Goal: Task Accomplishment & Management: Complete application form

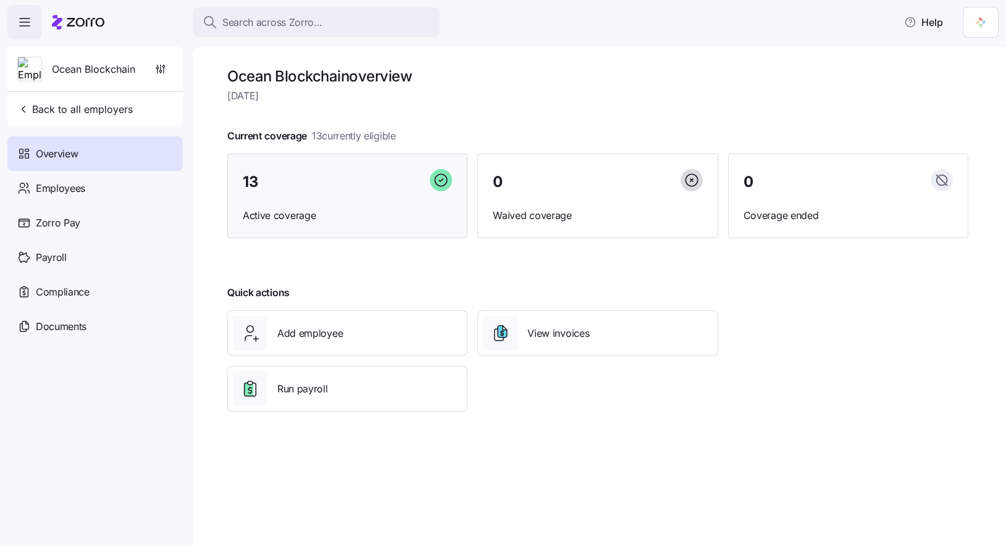
click at [280, 203] on div "13 Active coverage" at bounding box center [347, 196] width 240 height 85
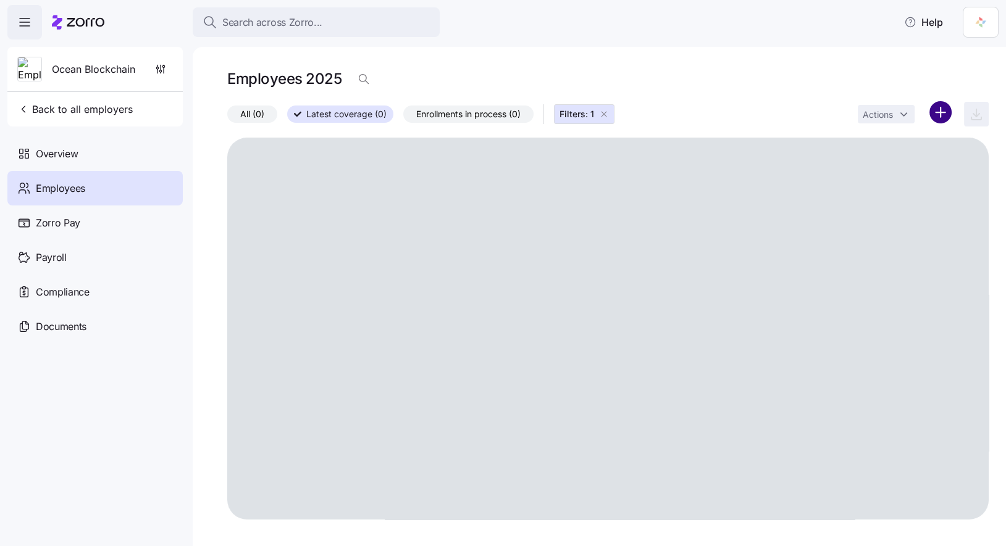
click at [941, 115] on html "Search across Zorro... Help Ocean Blockchain Back to all employers Overview Emp…" at bounding box center [503, 269] width 1006 height 539
click at [925, 167] on div "Upload roster Add a new employee" at bounding box center [888, 155] width 127 height 49
click at [901, 164] on div "Upload roster Add a new employee" at bounding box center [888, 155] width 127 height 49
click at [863, 68] on html "Search across Zorro... Help Ocean Blockchain Back to all employers Overview Emp…" at bounding box center [503, 269] width 1006 height 539
click at [939, 107] on html "Search across Zorro... Help Ocean Blockchain Back to all employers Overview Emp…" at bounding box center [503, 269] width 1006 height 539
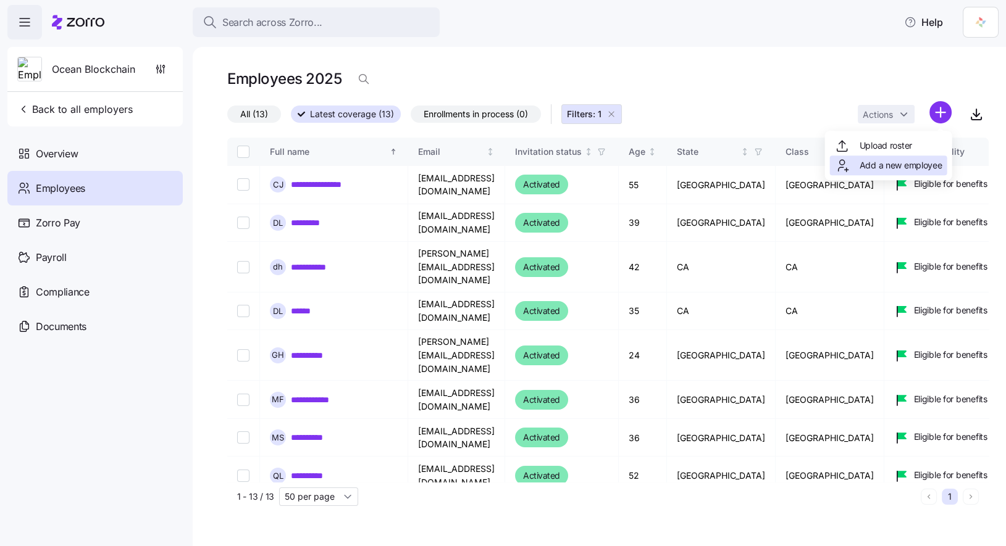
click at [863, 165] on span "Add a new employee" at bounding box center [900, 165] width 83 height 12
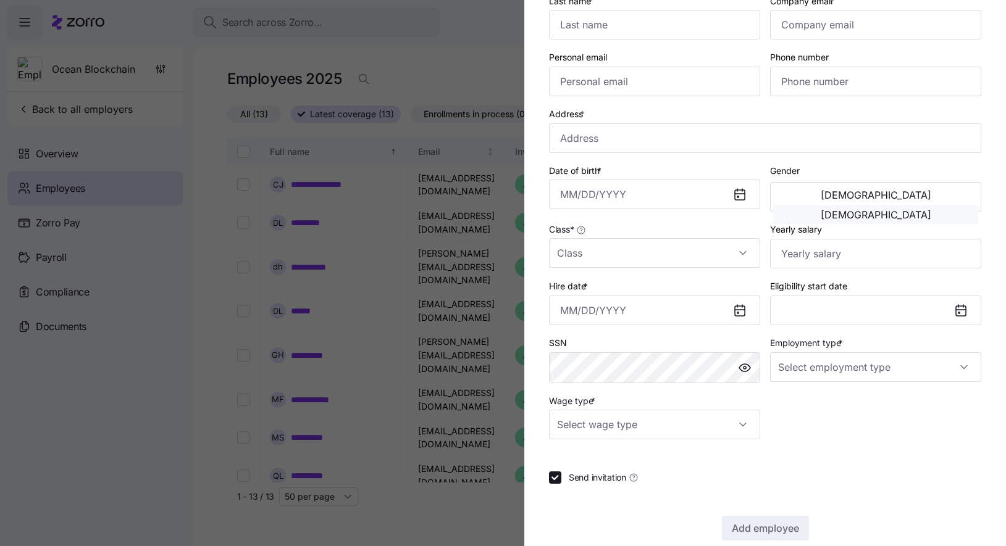
scroll to position [150, 0]
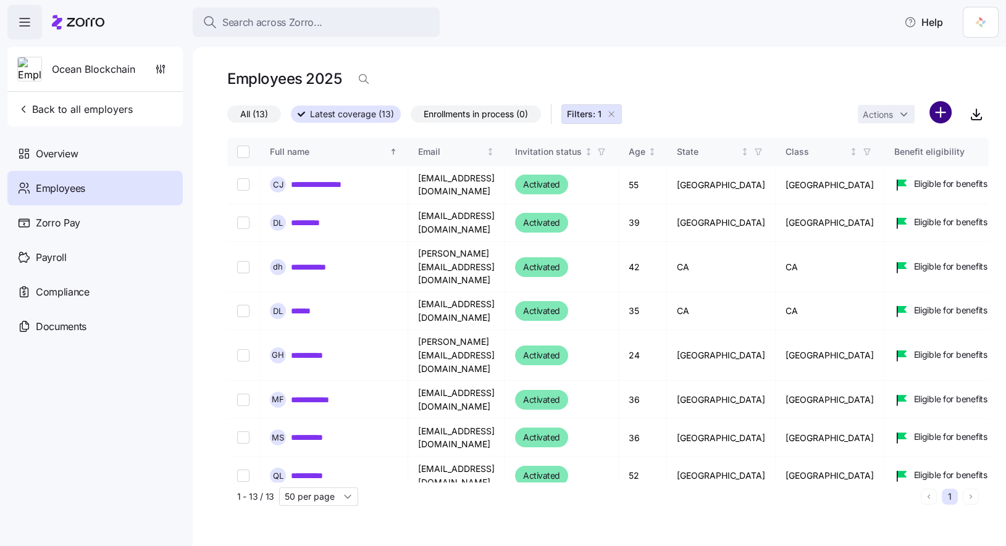
click at [947, 119] on html "**********" at bounding box center [503, 269] width 1006 height 539
click at [915, 160] on span "Add a new employee" at bounding box center [900, 165] width 83 height 12
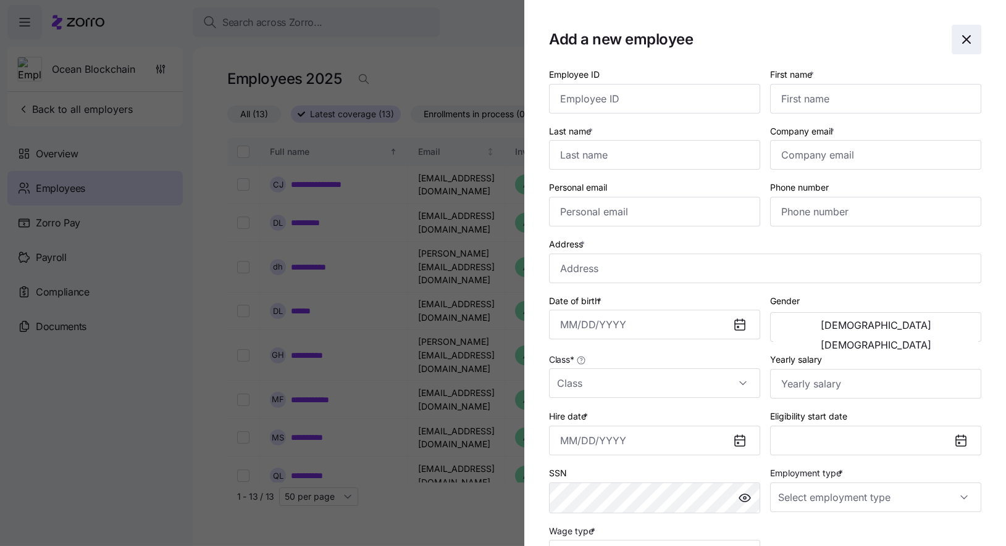
click at [970, 43] on icon "button" at bounding box center [966, 39] width 15 height 15
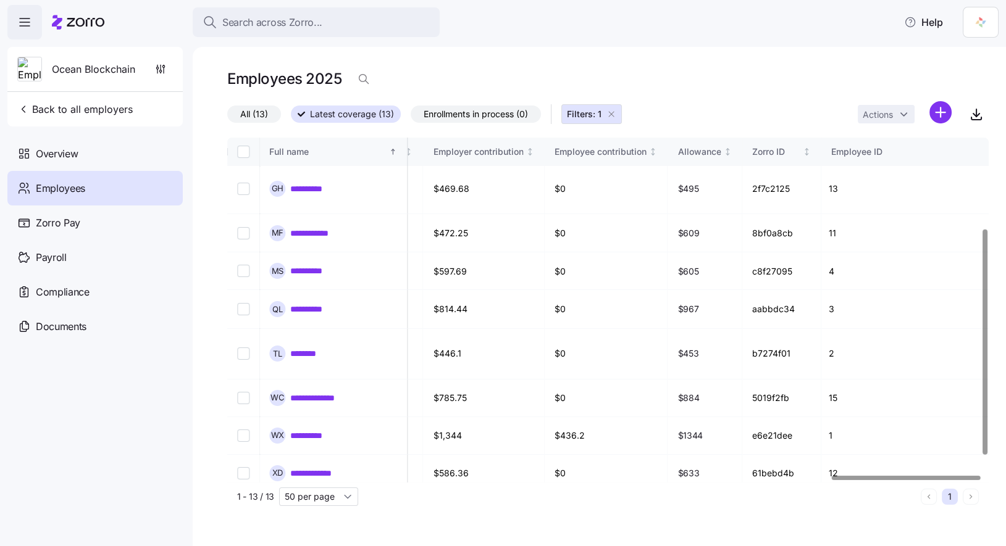
scroll to position [0, 3093]
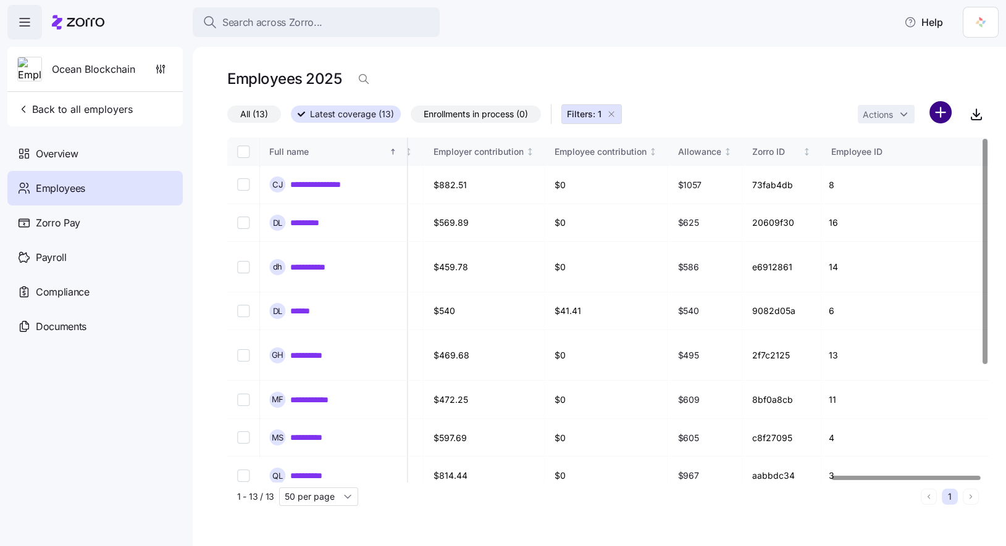
click at [934, 113] on html "**********" at bounding box center [503, 269] width 1006 height 539
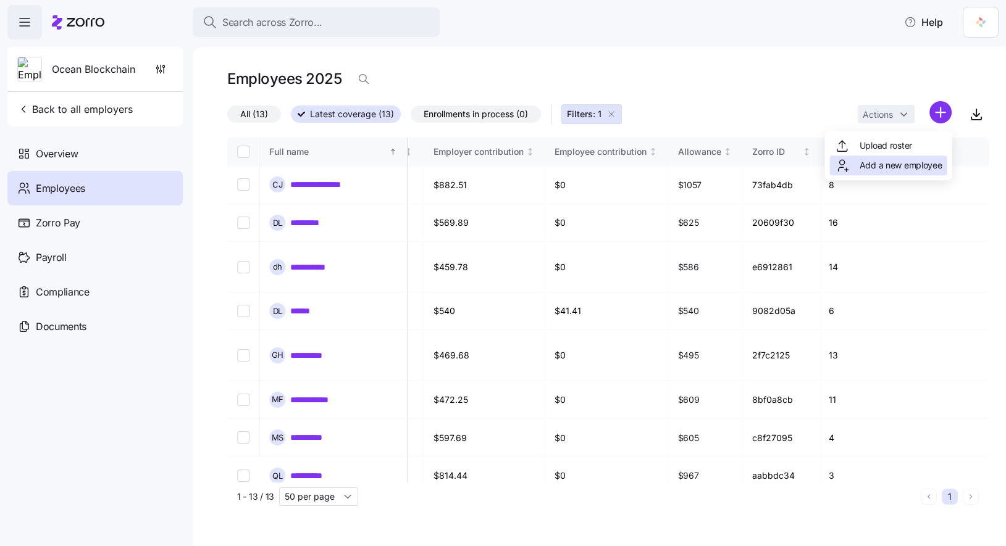
click at [890, 164] on span "Add a new employee" at bounding box center [900, 165] width 83 height 12
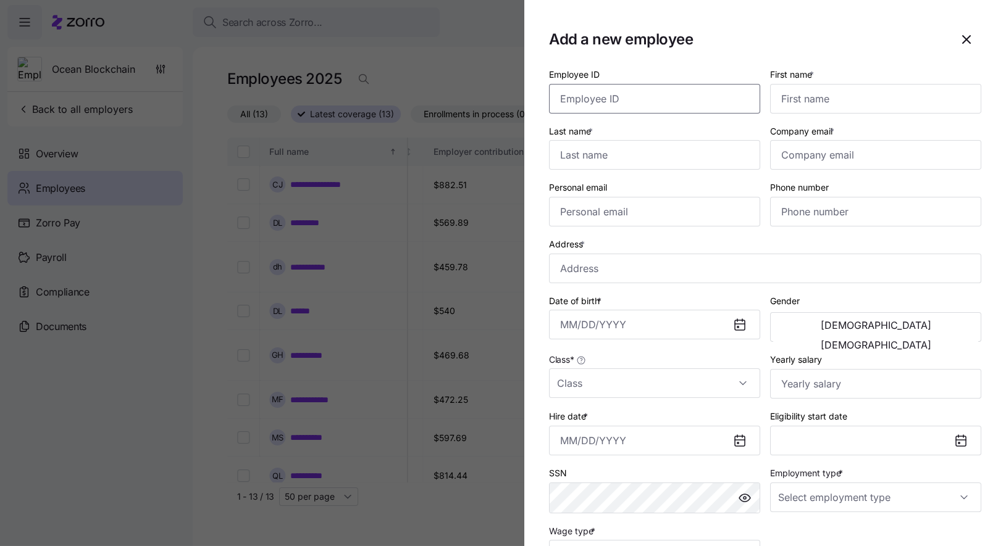
click at [660, 101] on input "Employee ID" at bounding box center [654, 99] width 211 height 30
type input "17"
type input "Niming"
type input "[PERSON_NAME]"
click at [824, 154] on input "Company email *" at bounding box center [875, 155] width 211 height 30
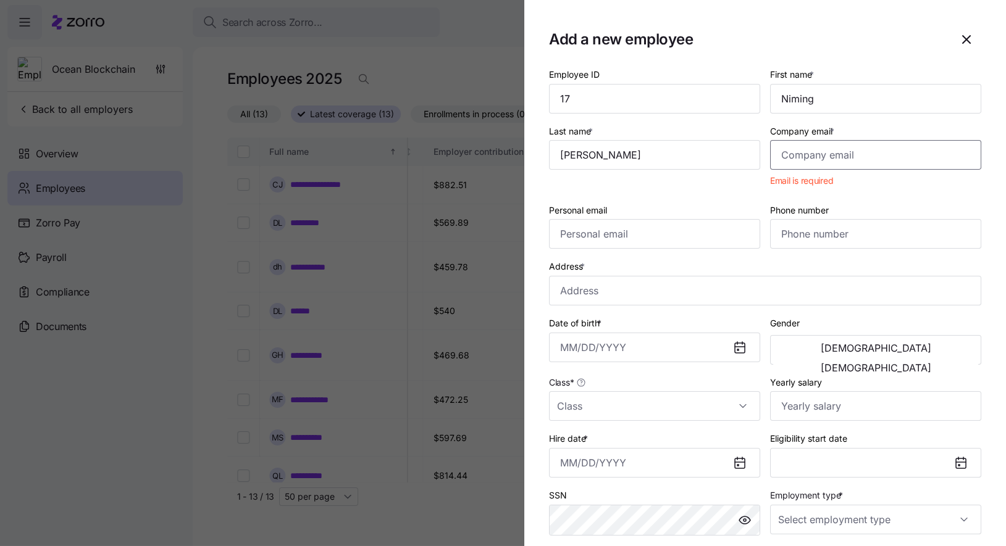
paste input "[PERSON_NAME][DOMAIN_NAME][EMAIL_ADDRESS][PERSON_NAME][DOMAIN_NAME]"
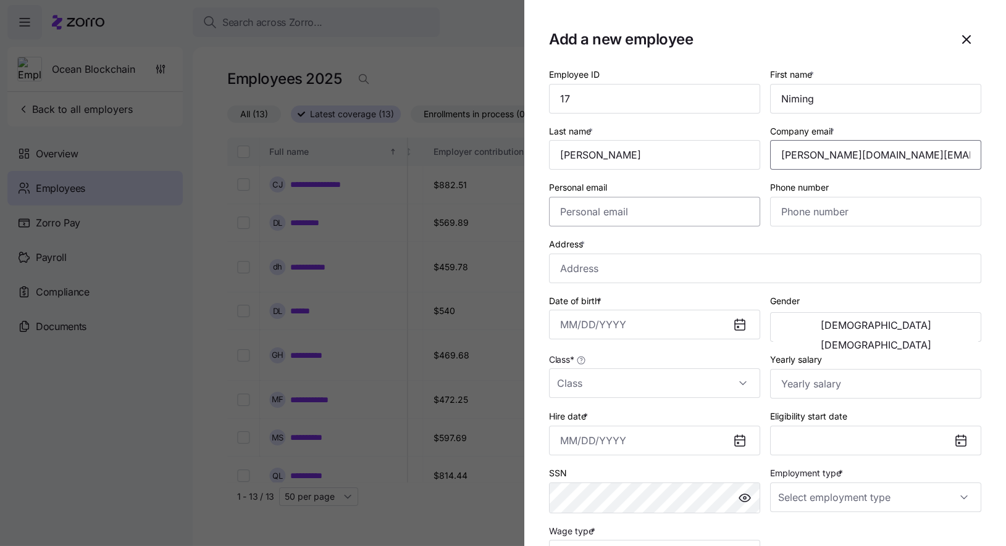
type input "[PERSON_NAME][DOMAIN_NAME][EMAIL_ADDRESS][PERSON_NAME][DOMAIN_NAME]"
click at [621, 210] on input "Personal email" at bounding box center [654, 212] width 211 height 30
paste input "[PERSON_NAME][EMAIL_ADDRESS][PERSON_NAME][DOMAIN_NAME]"
type input "[PERSON_NAME][EMAIL_ADDRESS][PERSON_NAME][DOMAIN_NAME]"
click at [853, 215] on input "Phone number" at bounding box center [875, 212] width 211 height 30
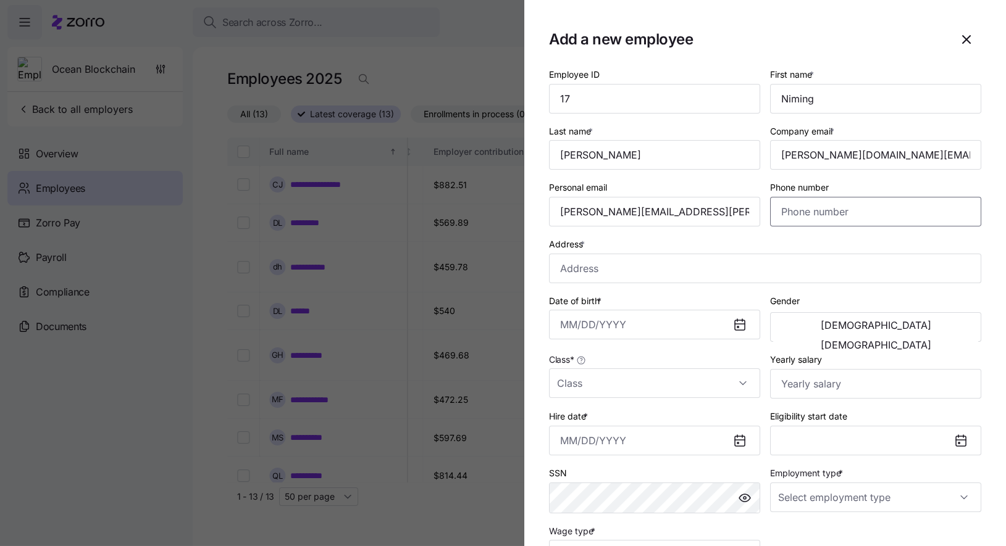
paste input "[PHONE_NUMBER]"
type input "[PHONE_NUMBER]"
click at [714, 277] on input "Address *" at bounding box center [765, 269] width 432 height 30
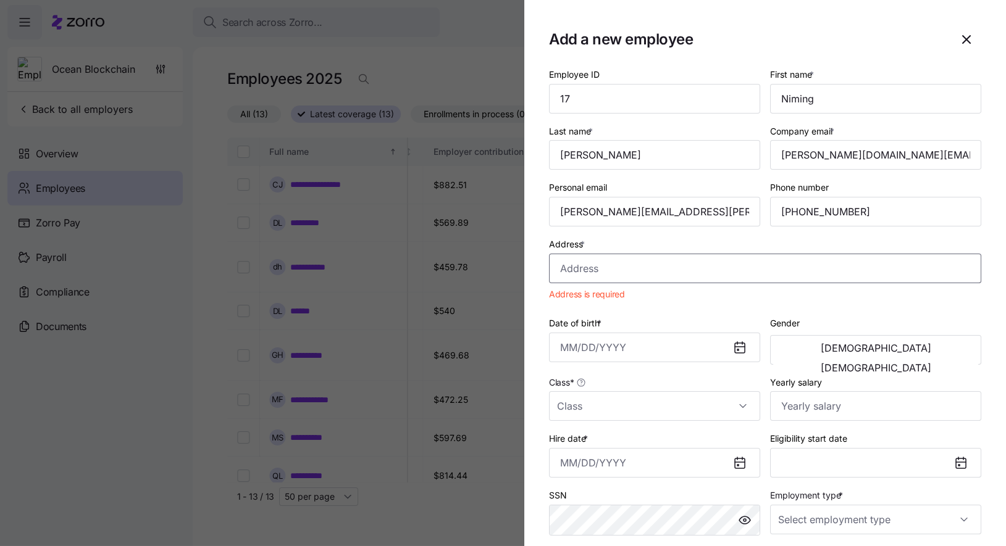
paste input "[STREET_ADDRESS]"
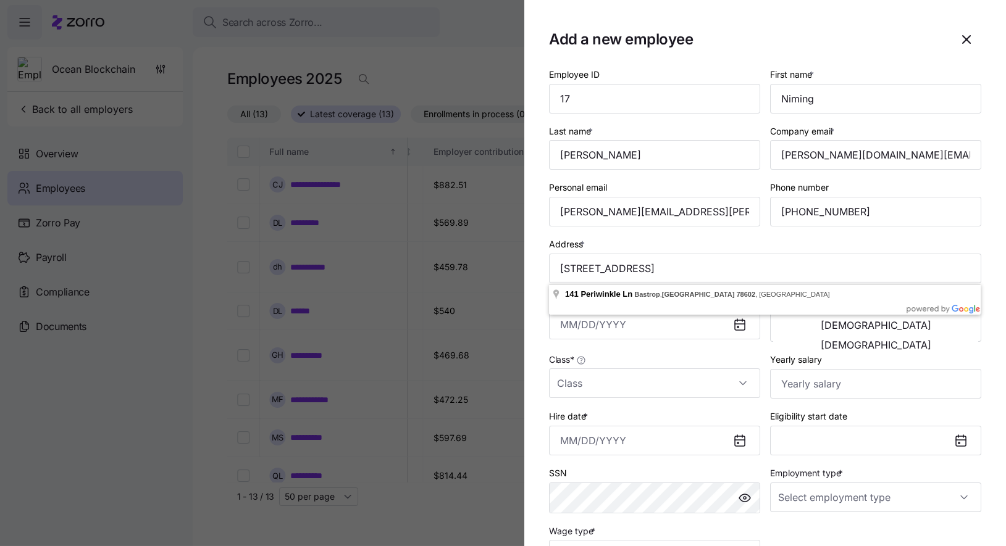
type input "[STREET_ADDRESS]"
click at [827, 322] on span "[DEMOGRAPHIC_DATA]" at bounding box center [875, 325] width 110 height 10
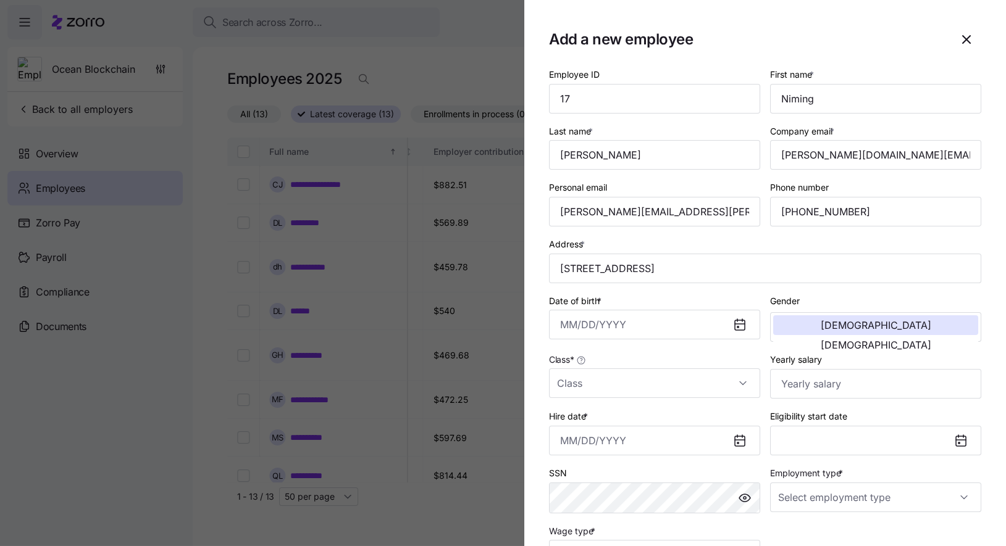
click at [724, 357] on div "Class *" at bounding box center [654, 375] width 211 height 46
click at [851, 385] on input "Yearly salary" at bounding box center [875, 384] width 211 height 30
type input "$70,000"
click at [722, 381] on input "Class *" at bounding box center [654, 384] width 211 height 30
click at [690, 415] on div "[GEOGRAPHIC_DATA]" at bounding box center [654, 422] width 201 height 26
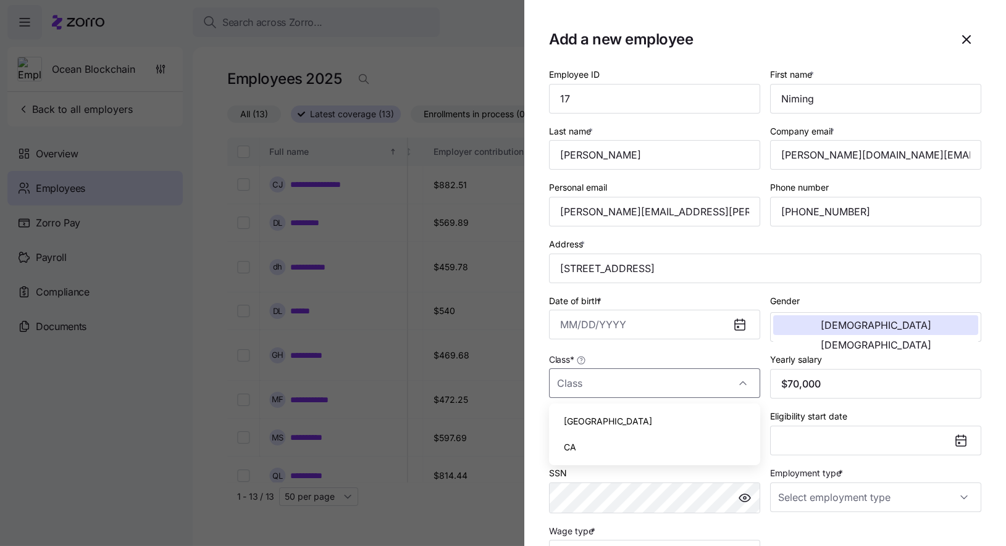
type input "[GEOGRAPHIC_DATA]"
click at [764, 414] on div "Hire date *" at bounding box center [654, 432] width 221 height 57
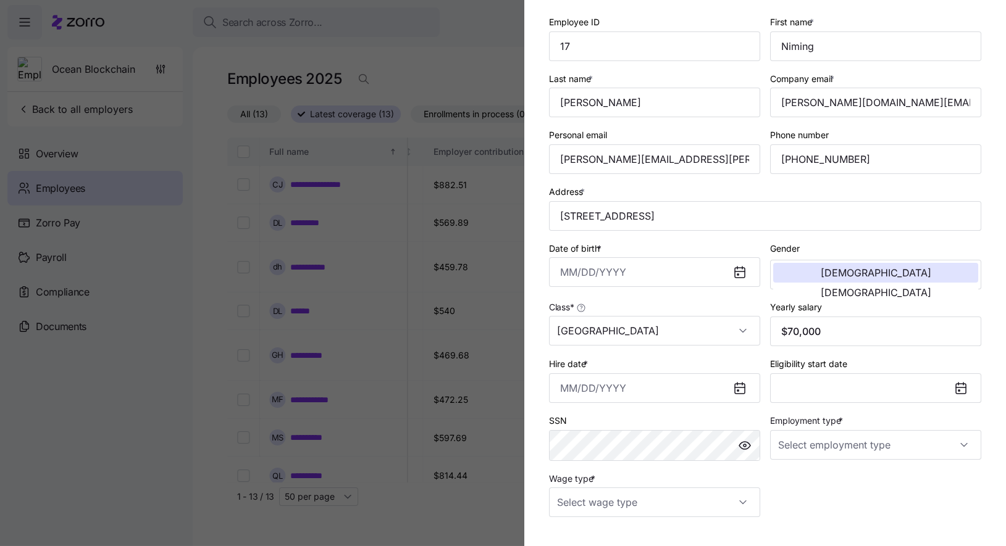
scroll to position [65, 0]
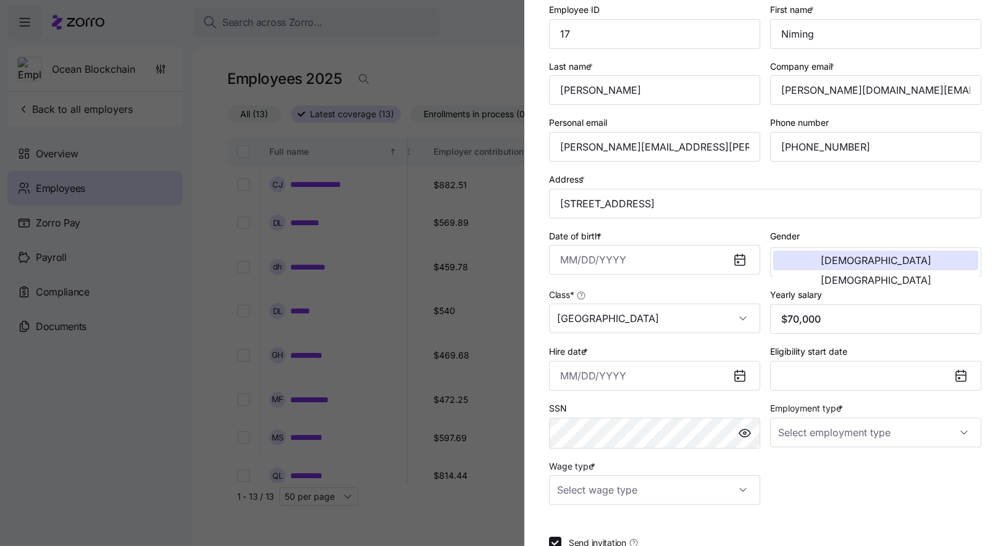
click at [954, 378] on icon at bounding box center [960, 376] width 15 height 15
click at [963, 378] on icon at bounding box center [961, 377] width 10 height 10
click at [943, 378] on button "Eligibility start date" at bounding box center [875, 376] width 211 height 30
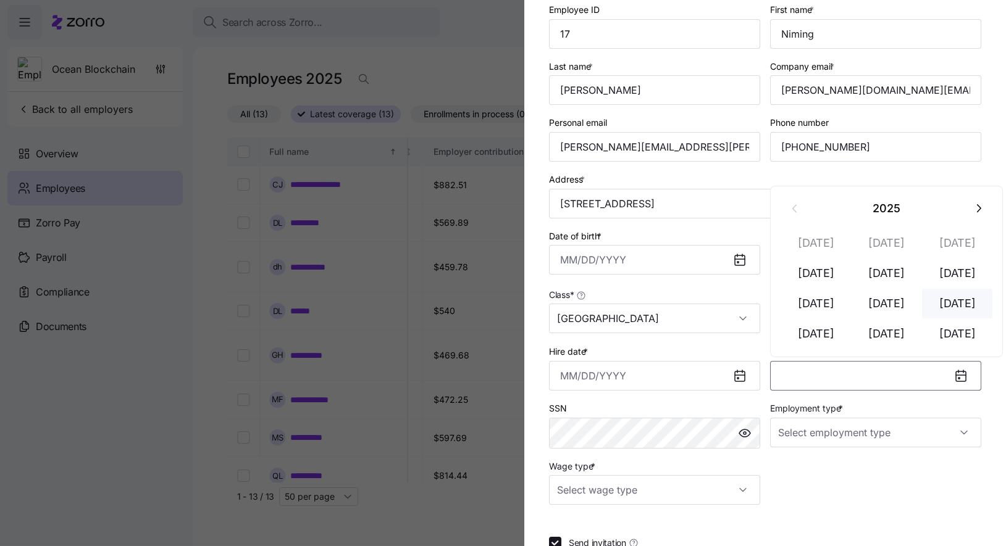
click at [958, 299] on button "[DATE]" at bounding box center [957, 304] width 70 height 30
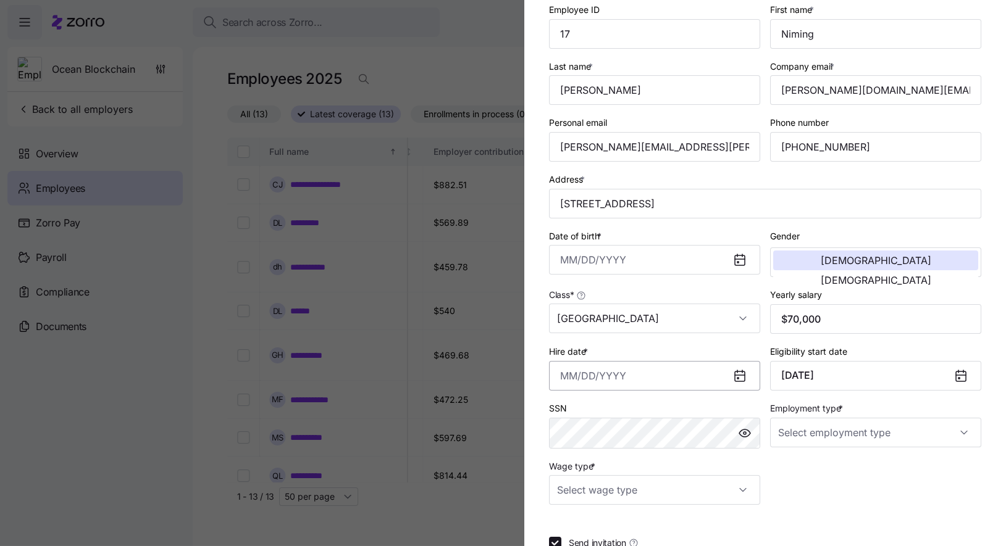
click at [708, 377] on input "Hire date *" at bounding box center [654, 376] width 211 height 30
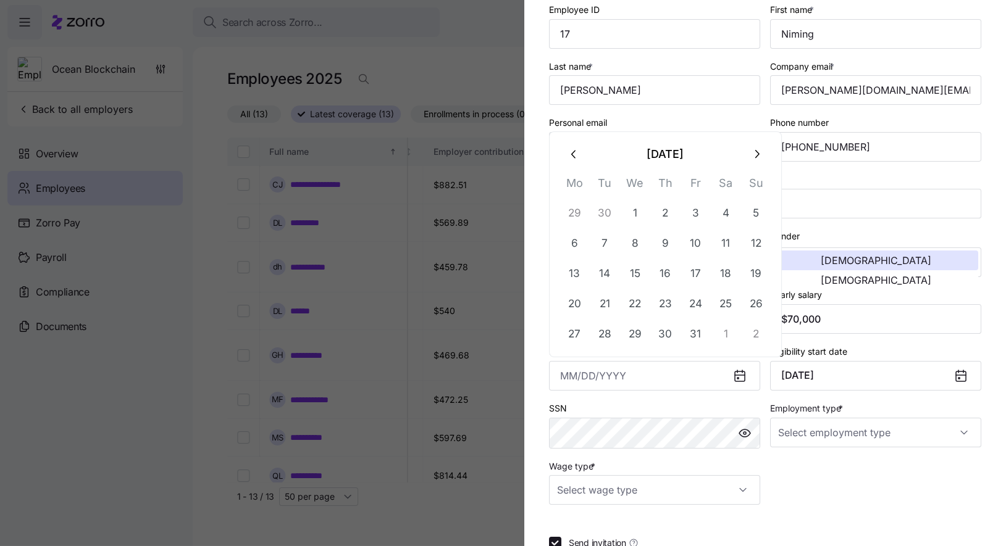
click at [573, 156] on icon "button" at bounding box center [573, 154] width 4 height 8
click at [572, 214] on button "1" at bounding box center [574, 213] width 30 height 30
type input "[DATE]"
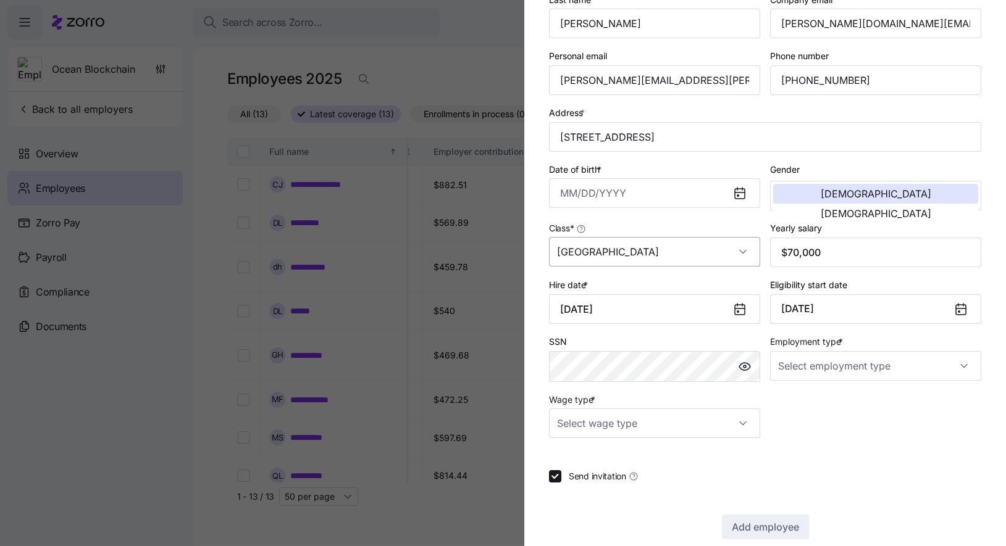
scroll to position [143, 0]
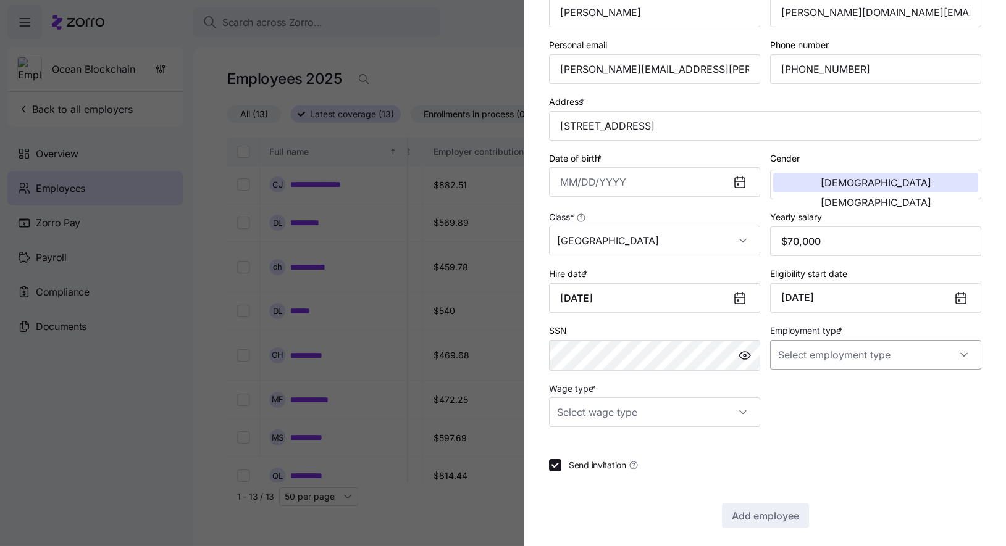
click at [858, 359] on input "Employment type *" at bounding box center [875, 355] width 211 height 30
click at [841, 391] on div "Full Time" at bounding box center [875, 393] width 201 height 26
type input "Full Time"
click at [725, 417] on input "Wage type *" at bounding box center [654, 413] width 211 height 30
click at [686, 448] on div "Salary" at bounding box center [654, 451] width 201 height 26
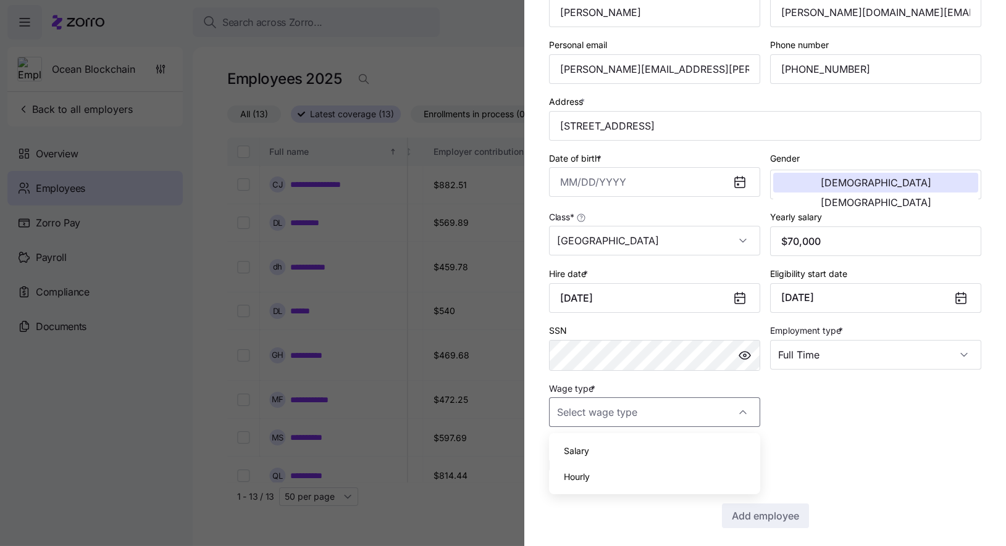
type input "Salary"
click at [823, 414] on div "Employee ID 17 First name * Niming Last name * [PERSON_NAME] Company email * [P…" at bounding box center [765, 175] width 442 height 513
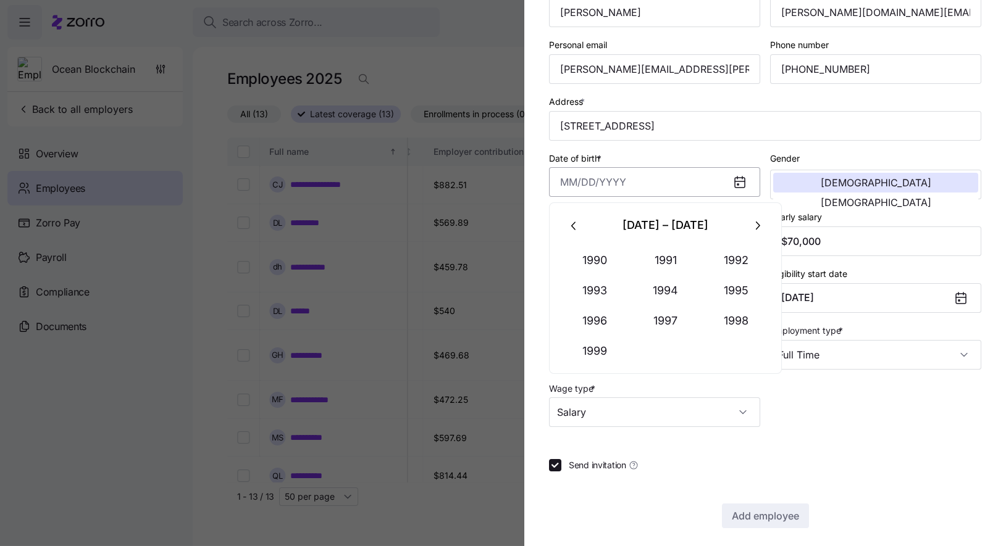
click at [691, 182] on input "Date of birth *" at bounding box center [654, 182] width 211 height 30
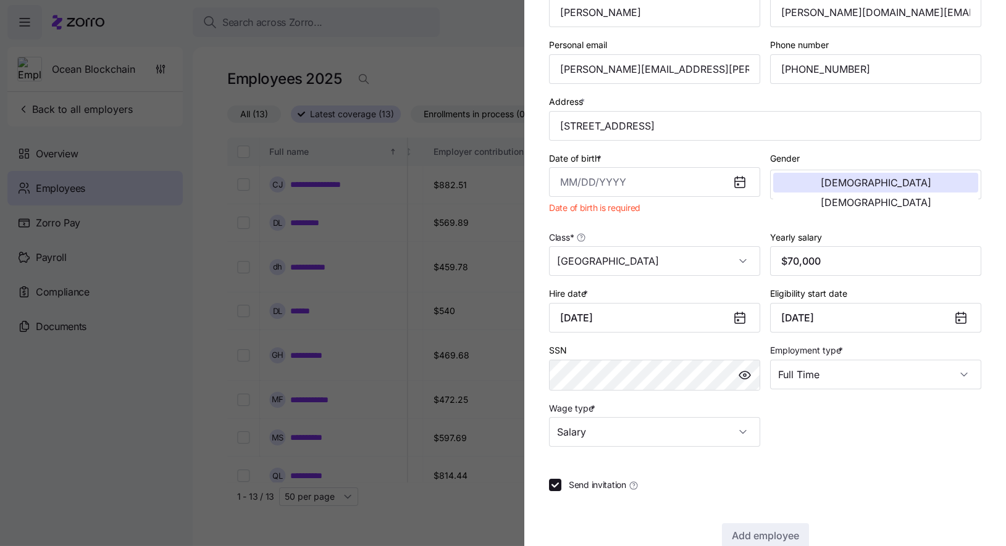
click at [857, 436] on div "Employee ID 17 First name * Niming Last name * [PERSON_NAME] Company email * [P…" at bounding box center [765, 185] width 442 height 533
click at [430, 236] on div at bounding box center [503, 273] width 1006 height 546
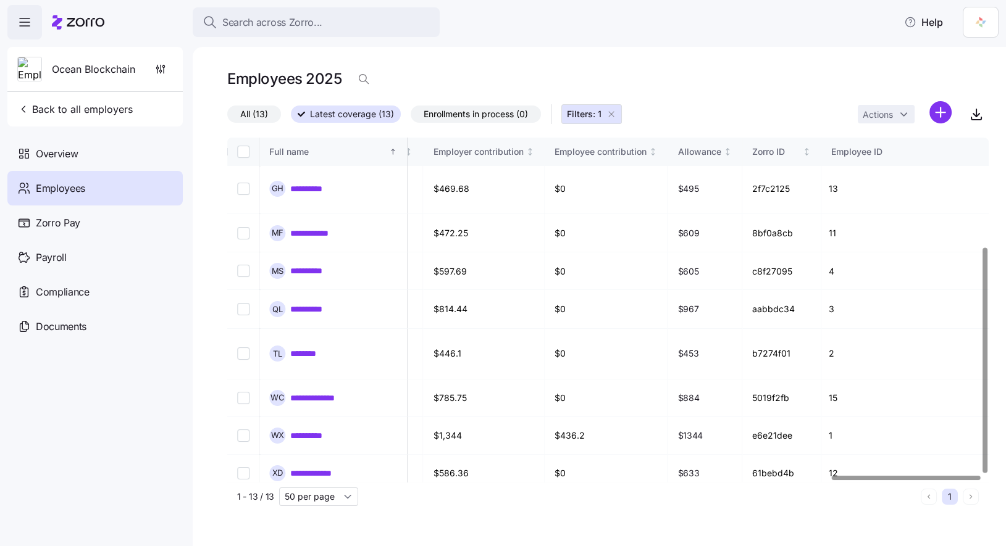
scroll to position [0, 3093]
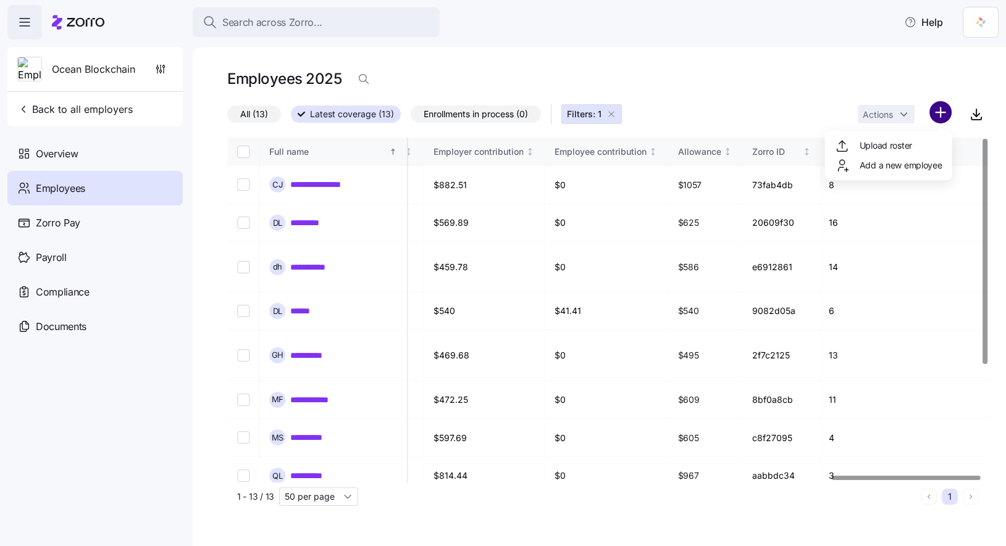
click at [943, 116] on html "**********" at bounding box center [503, 269] width 1006 height 539
click at [909, 87] on html "**********" at bounding box center [503, 269] width 1006 height 539
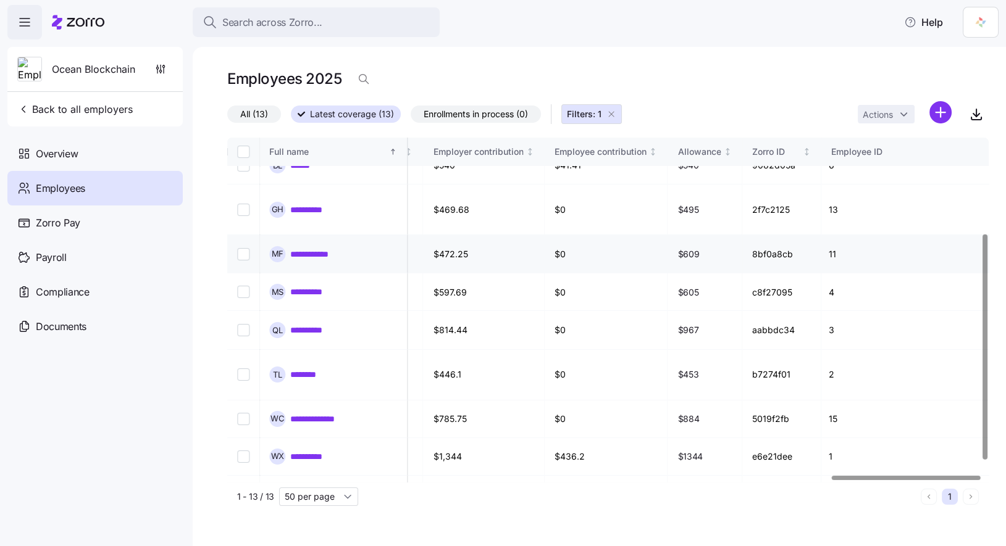
scroll to position [167, 3093]
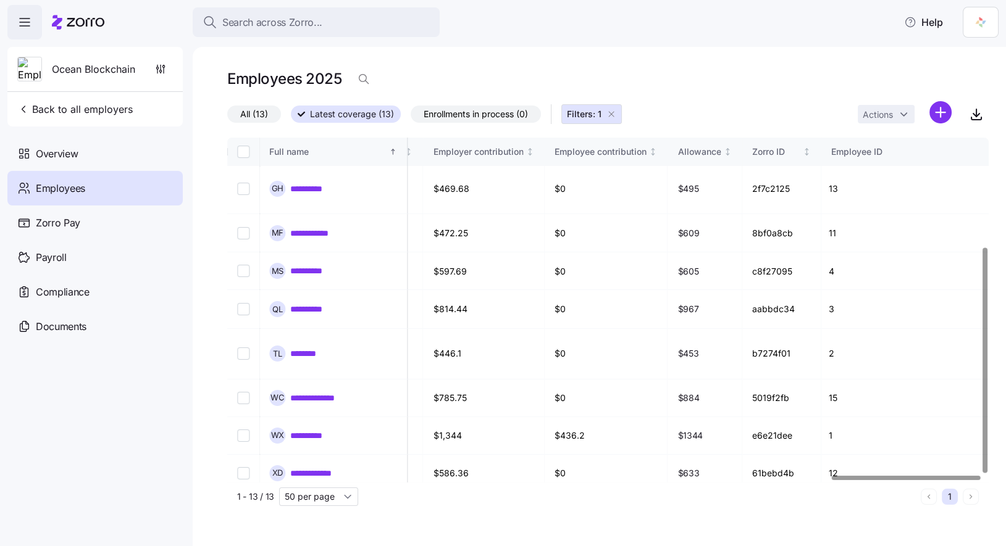
click at [606, 112] on icon "button" at bounding box center [611, 114] width 10 height 10
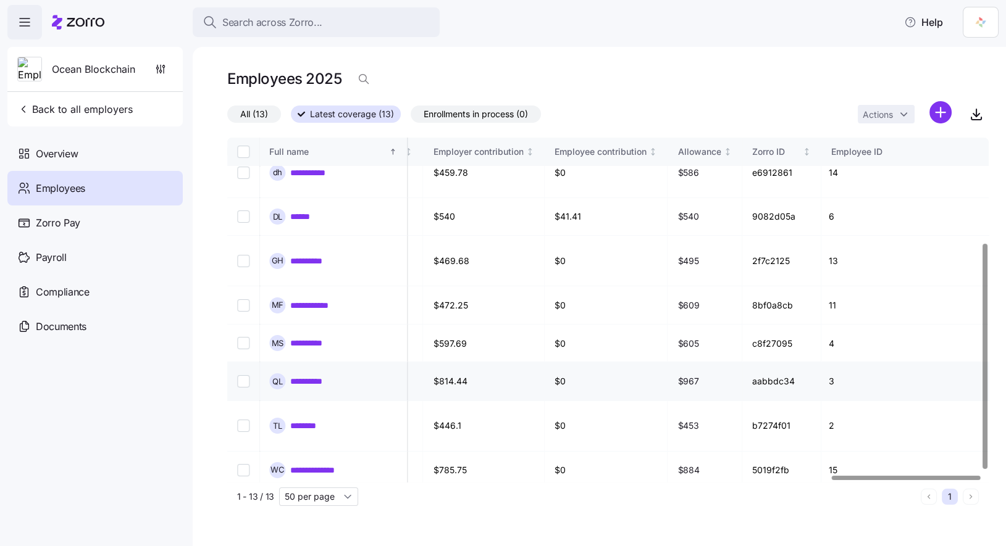
scroll to position [0, 3093]
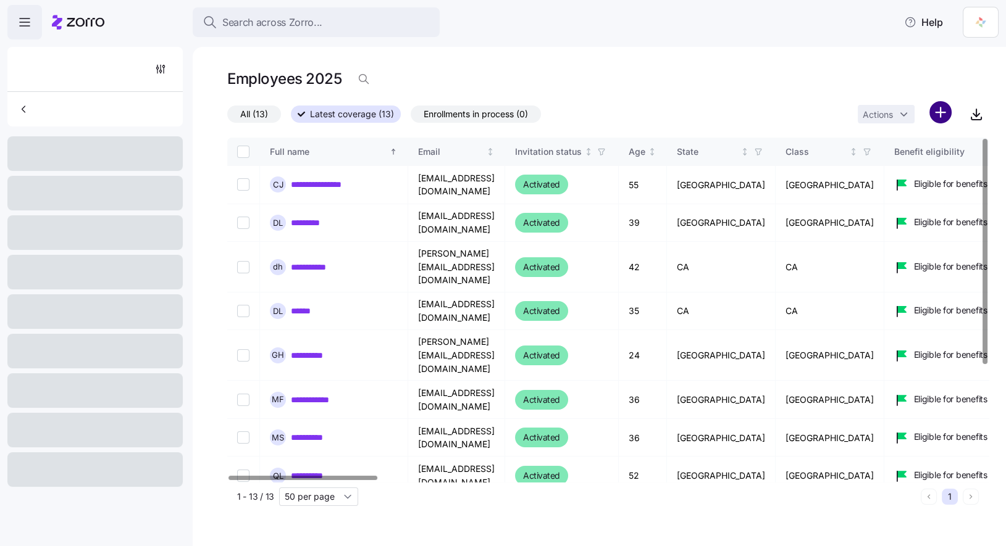
click at [940, 120] on html "**********" at bounding box center [503, 269] width 1006 height 539
click at [898, 164] on span "Add a new employee" at bounding box center [900, 165] width 83 height 12
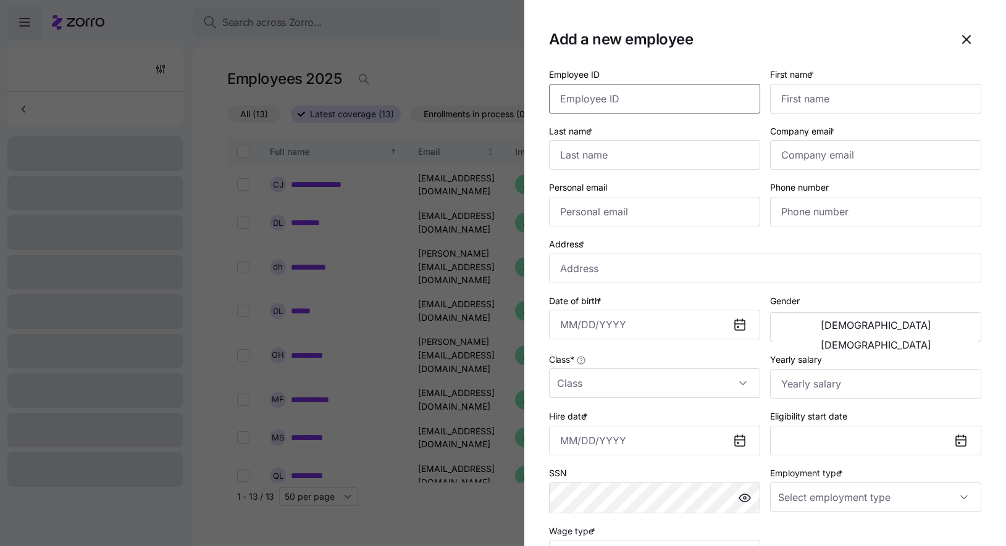
click at [625, 96] on input "Employee ID" at bounding box center [654, 99] width 211 height 30
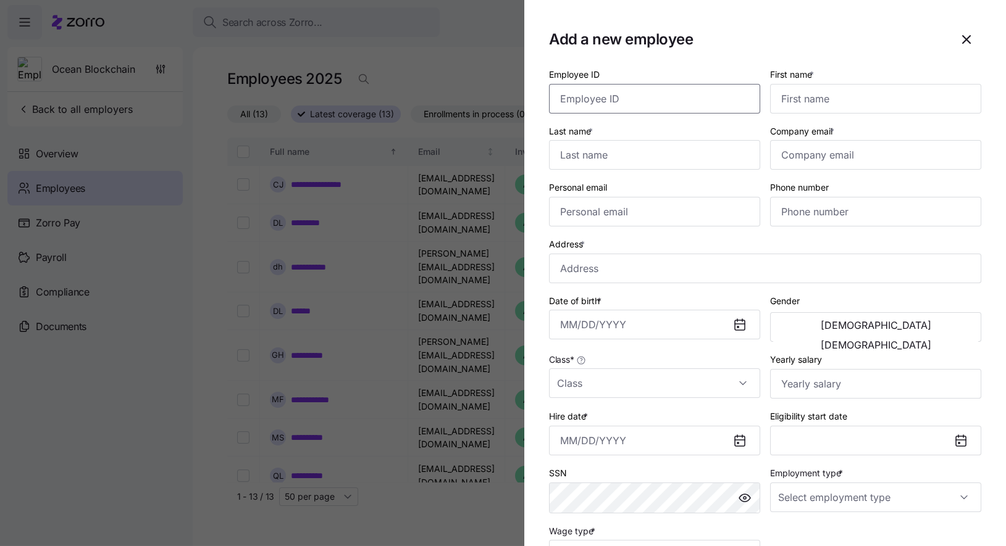
type input "17"
click at [812, 106] on input "First name *" at bounding box center [875, 99] width 211 height 30
type input "Niming"
click at [660, 159] on input "Last name *" at bounding box center [654, 155] width 211 height 30
type input "[PERSON_NAME]"
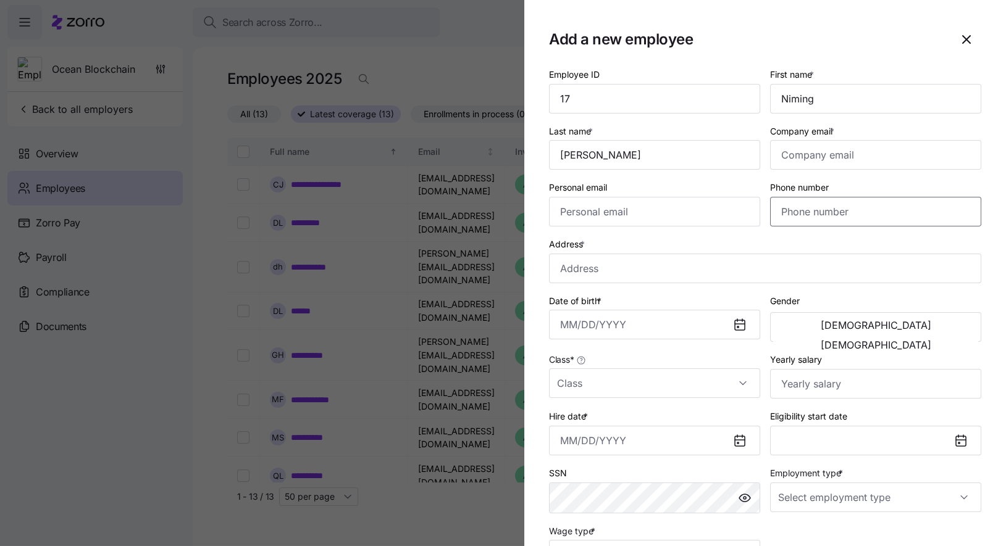
click at [844, 215] on input "Phone number" at bounding box center [875, 212] width 211 height 30
paste input "[PHONE_NUMBER]"
type input "[PHONE_NUMBER]"
click at [638, 217] on input "Personal email" at bounding box center [654, 212] width 211 height 30
paste input "[PERSON_NAME][EMAIL_ADDRESS][PERSON_NAME][DOMAIN_NAME]"
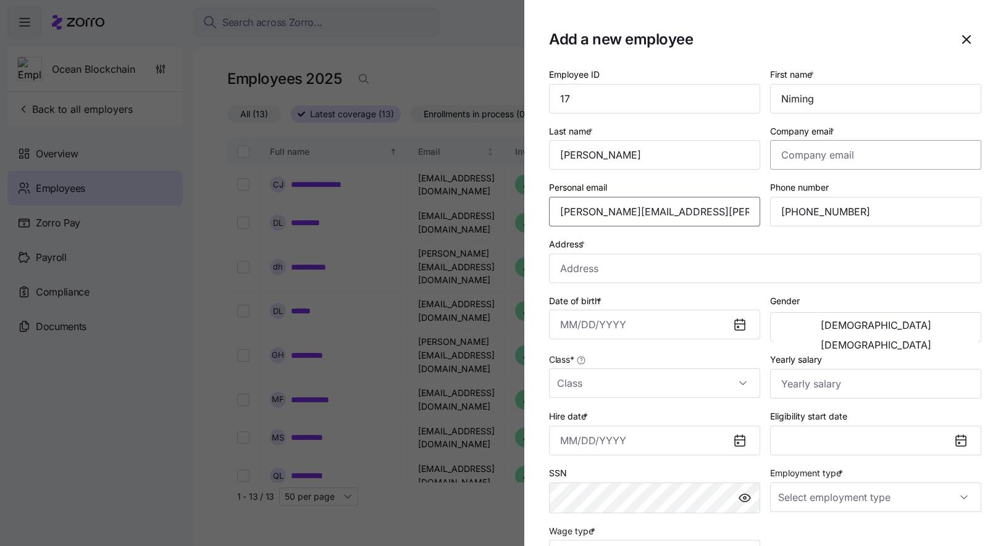
type input "[PERSON_NAME][EMAIL_ADDRESS][PERSON_NAME][DOMAIN_NAME]"
click at [852, 157] on input "Company email *" at bounding box center [875, 155] width 211 height 30
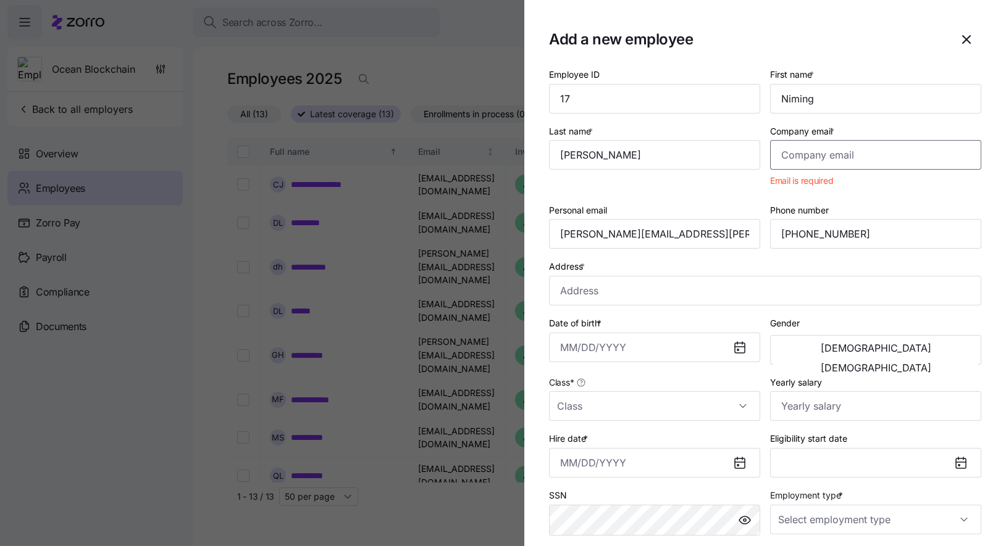
paste input "[PERSON_NAME][DOMAIN_NAME][EMAIL_ADDRESS][PERSON_NAME][DOMAIN_NAME]"
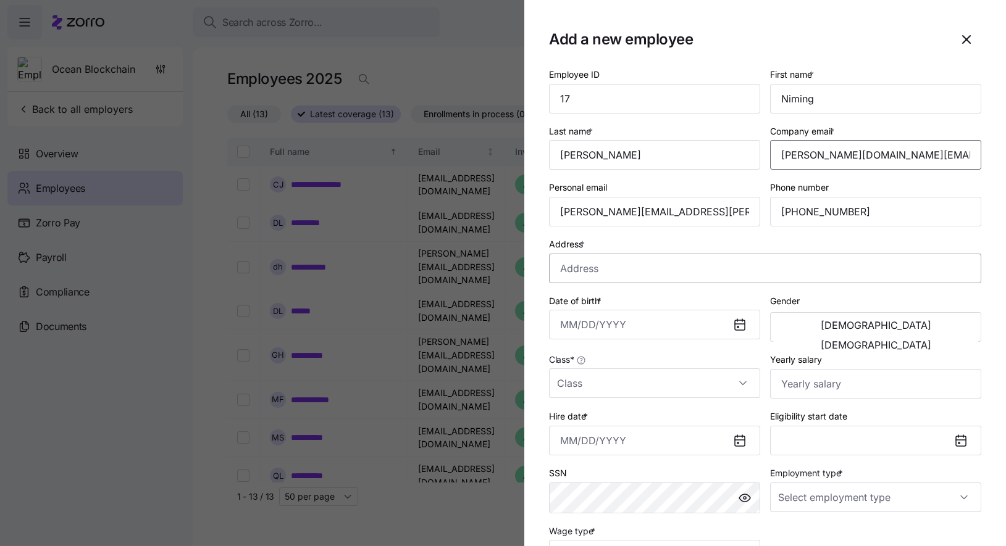
type input "[PERSON_NAME][DOMAIN_NAME][EMAIL_ADDRESS][PERSON_NAME][DOMAIN_NAME]"
click at [652, 273] on input "Address *" at bounding box center [765, 269] width 432 height 30
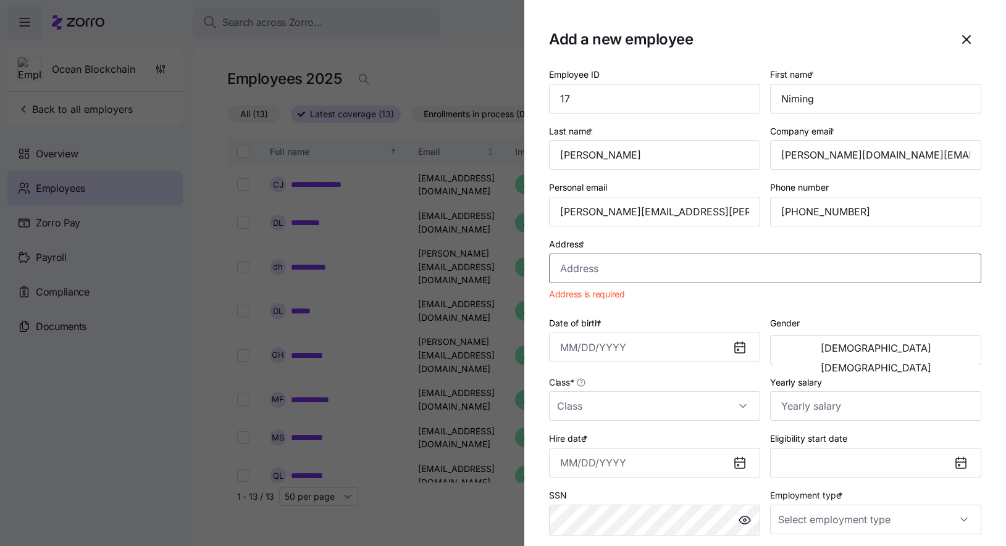
paste input "[STREET_ADDRESS]"
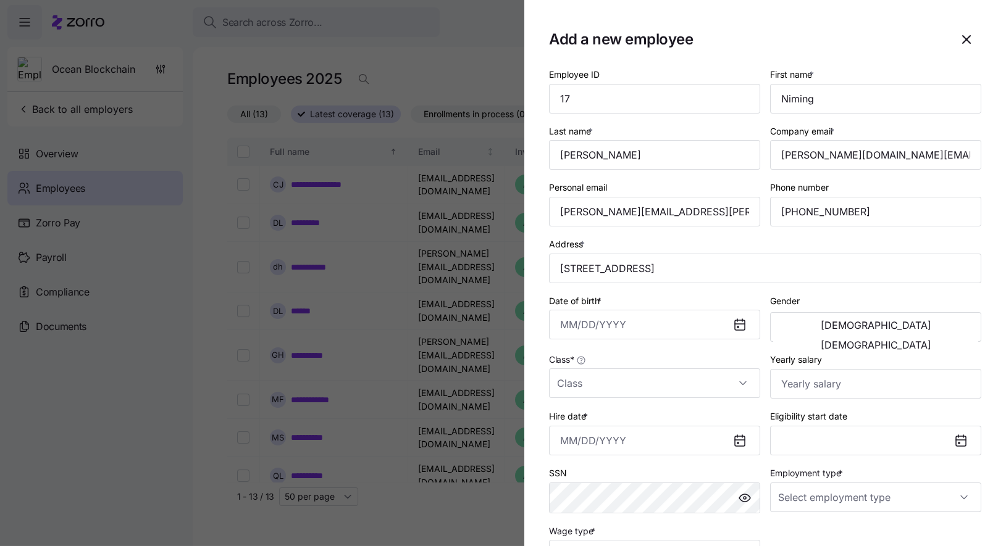
type input "[STREET_ADDRESS]"
click at [657, 322] on input "Date of birth *" at bounding box center [654, 325] width 211 height 30
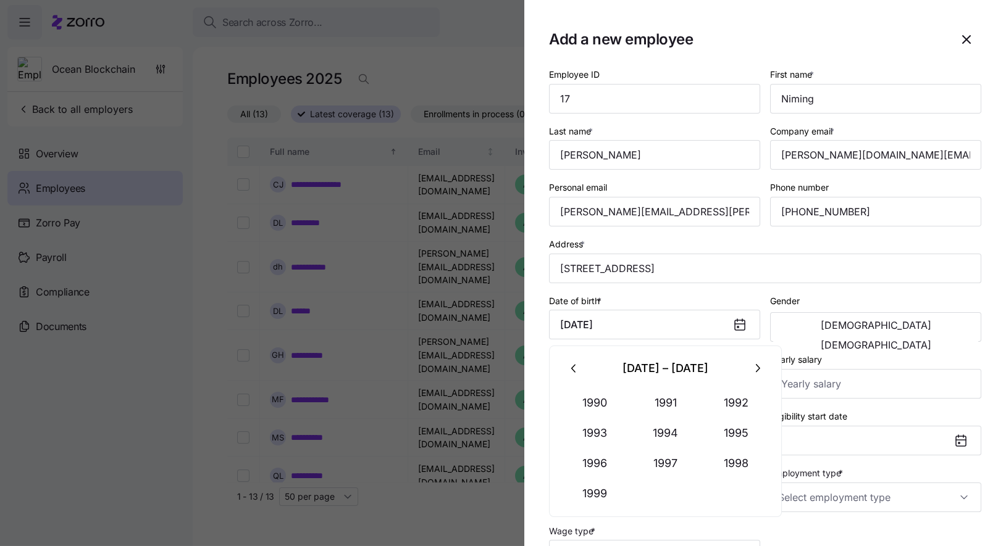
click at [746, 319] on icon at bounding box center [739, 324] width 15 height 15
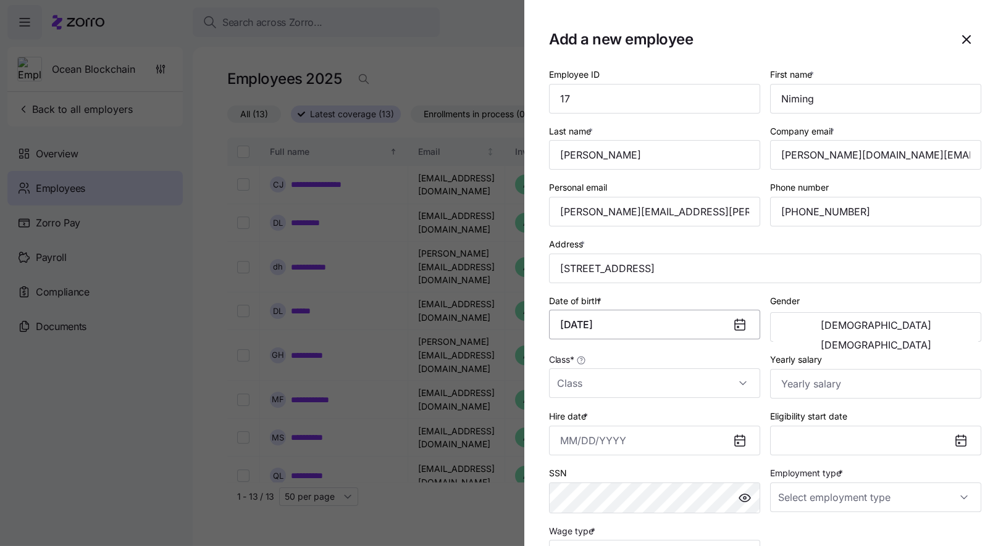
click at [608, 324] on input "January 28, 1998" at bounding box center [654, 325] width 211 height 30
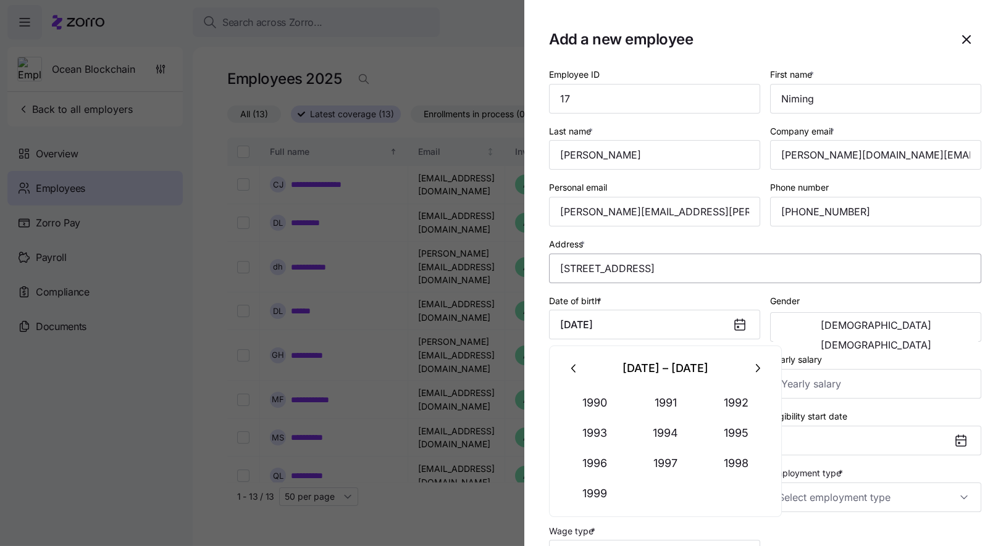
type input "January 24, 1998"
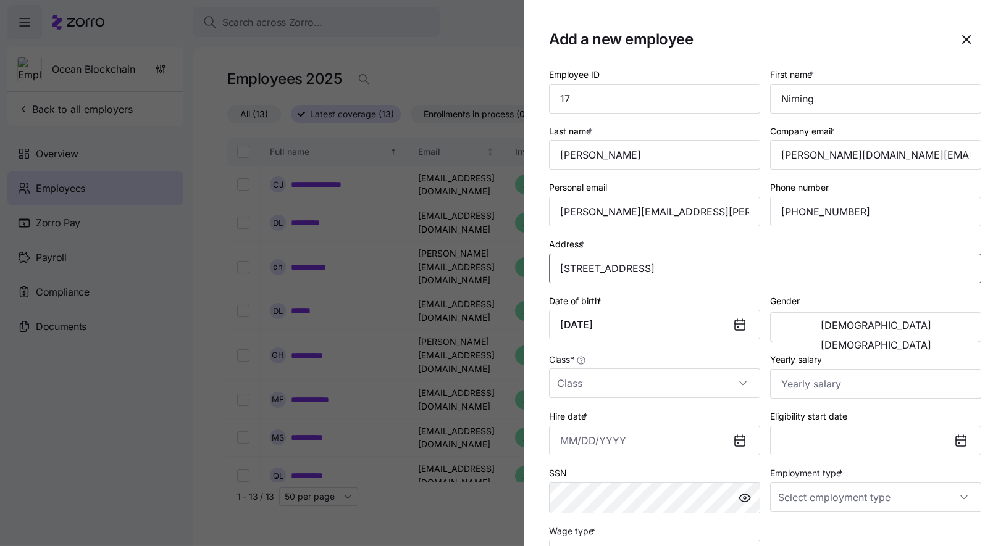
click at [811, 276] on input "[STREET_ADDRESS]" at bounding box center [765, 269] width 432 height 30
click at [820, 330] on span "[DEMOGRAPHIC_DATA]" at bounding box center [875, 325] width 110 height 10
click at [740, 380] on input "Class *" at bounding box center [654, 384] width 211 height 30
click at [708, 420] on div "[GEOGRAPHIC_DATA]" at bounding box center [654, 422] width 201 height 26
type input "[GEOGRAPHIC_DATA]"
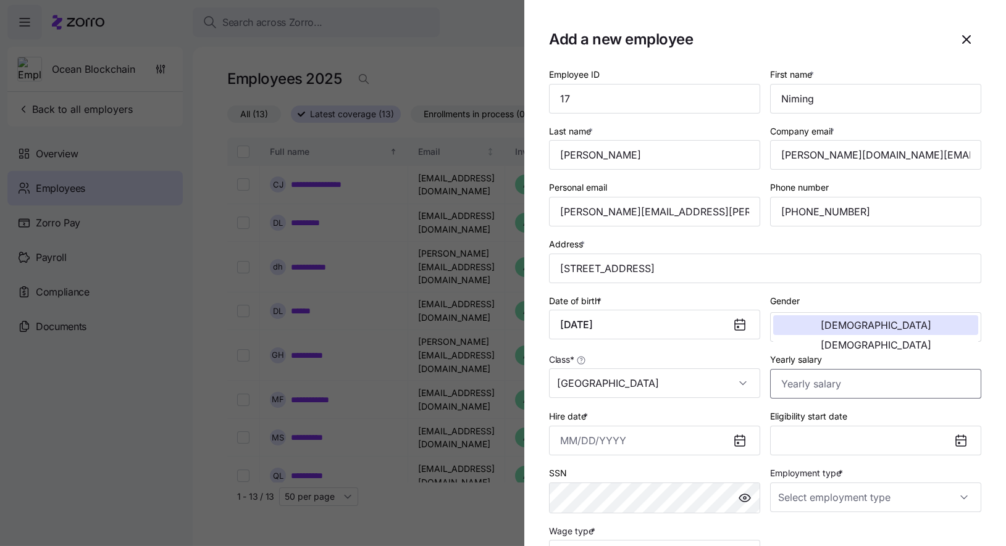
click at [831, 378] on input "Yearly salary" at bounding box center [875, 384] width 211 height 30
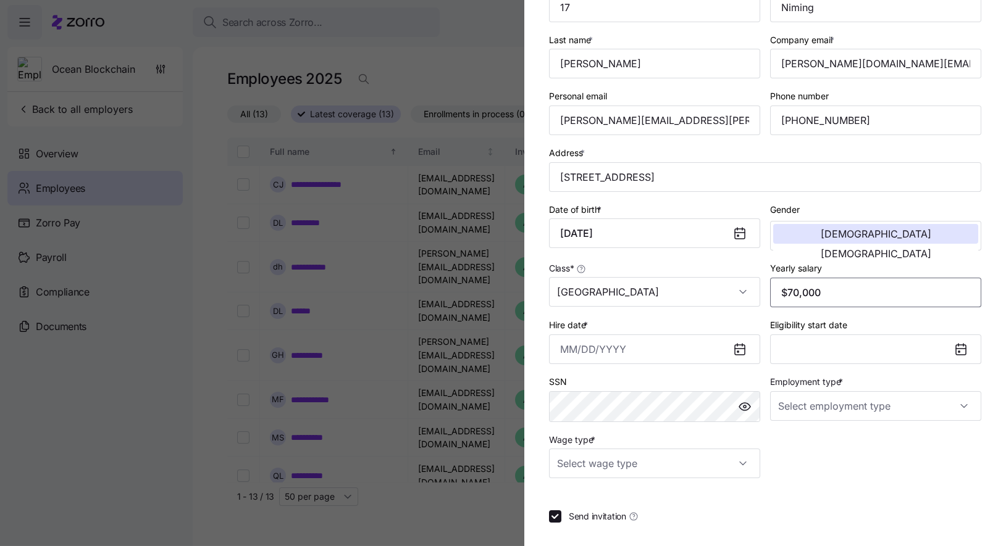
scroll to position [115, 0]
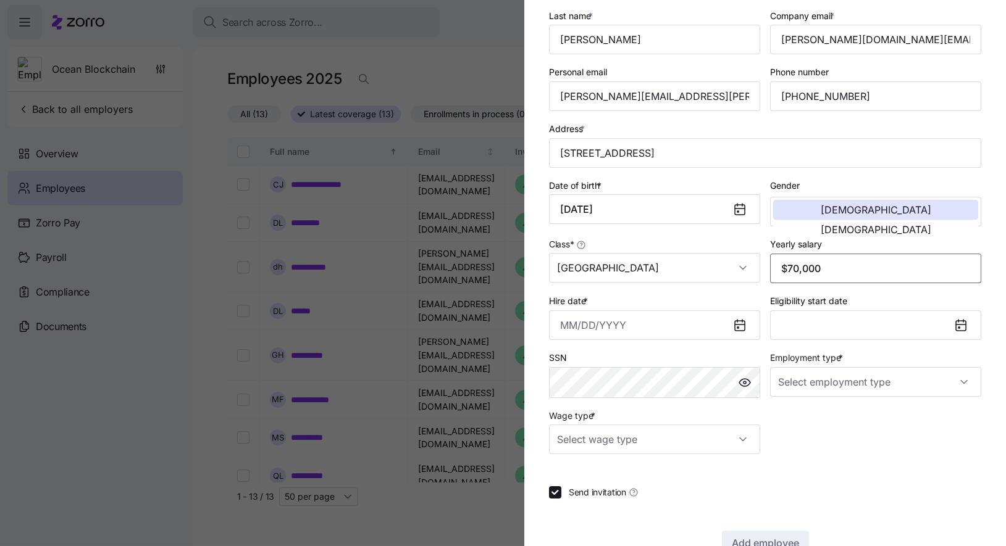
click at [788, 270] on input "$70,000" at bounding box center [875, 269] width 211 height 30
type input "$50,000"
click at [738, 328] on icon at bounding box center [737, 327] width 1 height 1
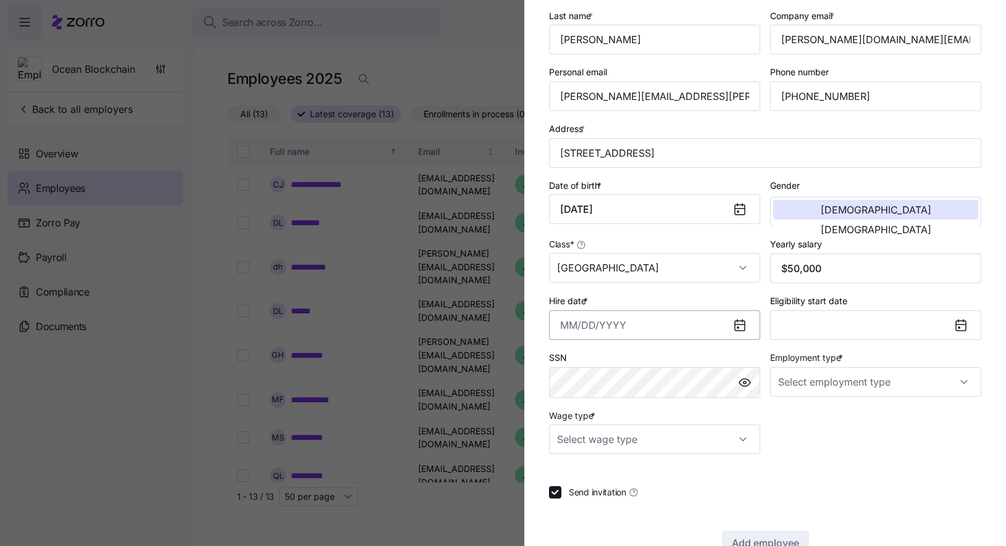
click at [719, 328] on input "Hire date *" at bounding box center [654, 325] width 211 height 30
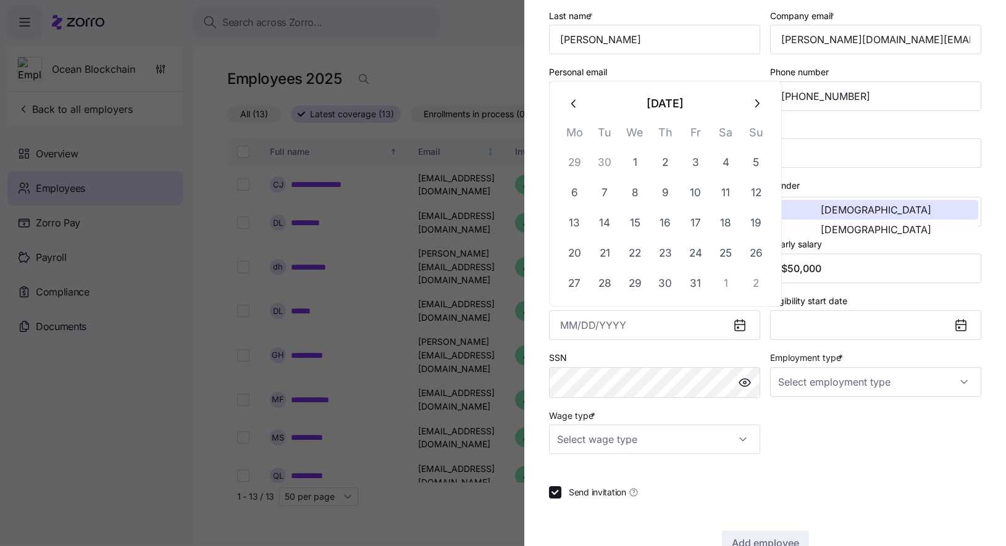
click at [574, 102] on icon "button" at bounding box center [574, 104] width 14 height 14
click at [574, 159] on button "1" at bounding box center [574, 163] width 30 height 30
type input "[DATE]"
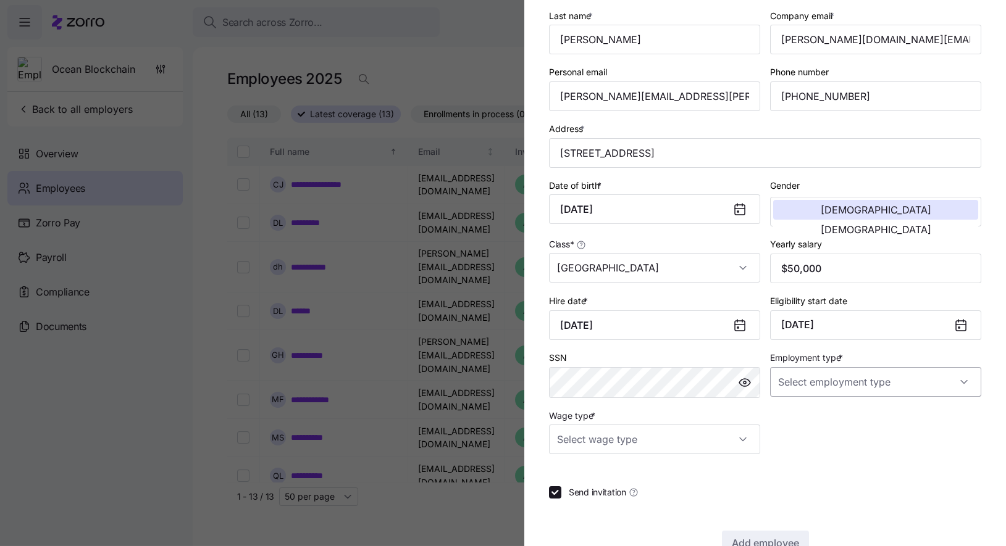
click at [808, 390] on input "Employment type *" at bounding box center [875, 382] width 211 height 30
click at [810, 414] on span "Full Time" at bounding box center [803, 420] width 36 height 14
type input "Full Time"
click at [708, 425] on input "Wage type *" at bounding box center [654, 440] width 211 height 30
click at [703, 475] on div "Salary" at bounding box center [654, 478] width 201 height 26
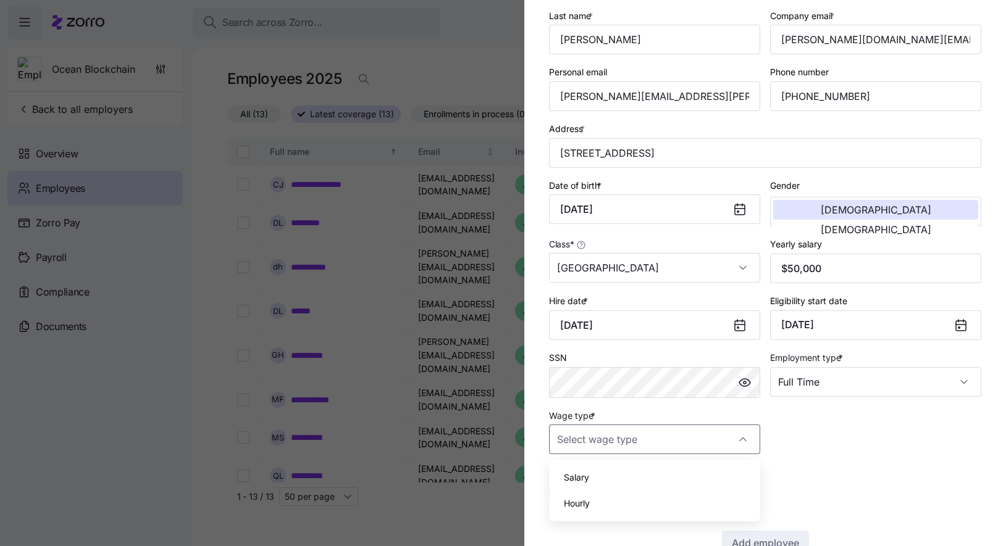
type input "Salary"
click at [780, 540] on span "Add employee" at bounding box center [764, 543] width 67 height 15
